Goal: Find specific page/section: Find specific page/section

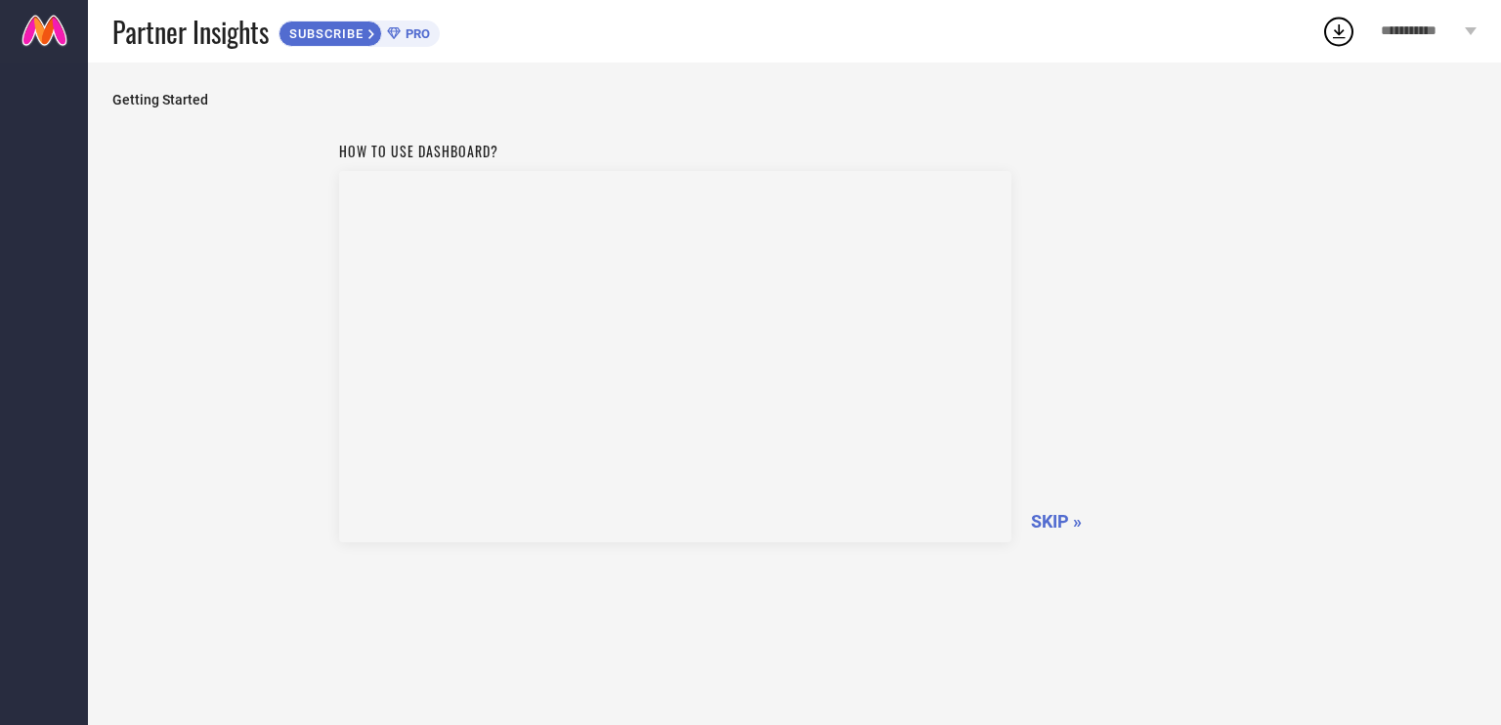
click at [1059, 515] on span "SKIP »" at bounding box center [1056, 521] width 51 height 21
